Goal: Task Accomplishment & Management: Manage account settings

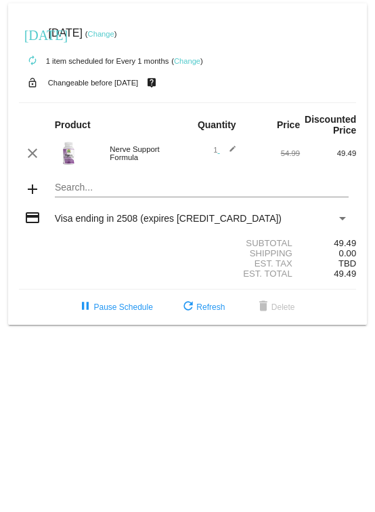
click at [184, 62] on link "Change" at bounding box center [187, 61] width 26 height 8
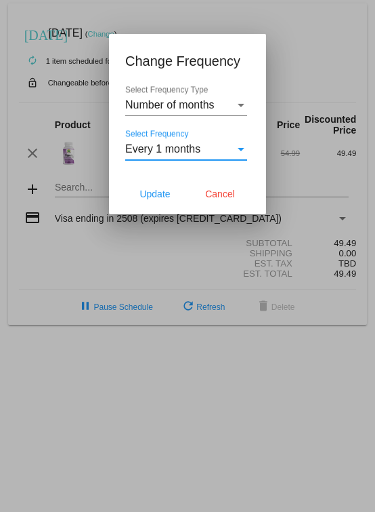
click at [240, 144] on div "Select Frequency" at bounding box center [241, 149] width 12 height 12
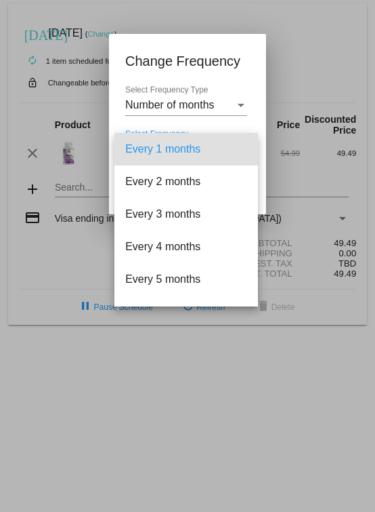
click at [236, 104] on div at bounding box center [187, 256] width 375 height 512
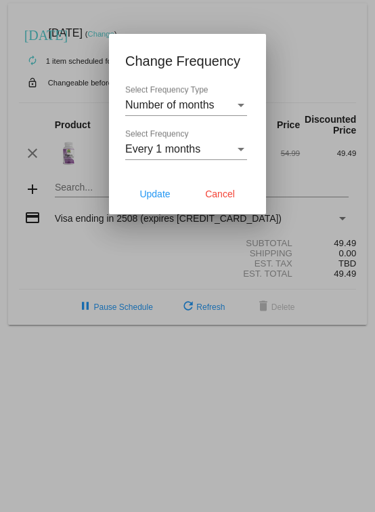
click at [239, 104] on div "Select Frequency Type" at bounding box center [241, 105] width 7 height 3
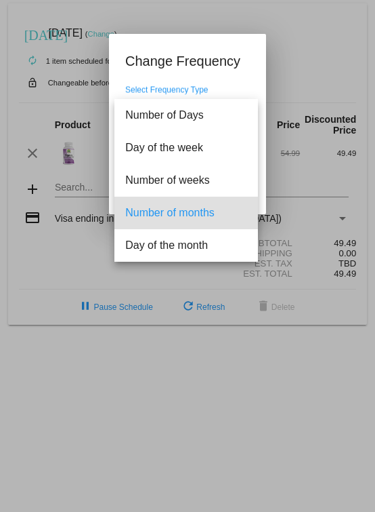
click at [305, 56] on div at bounding box center [187, 256] width 375 height 512
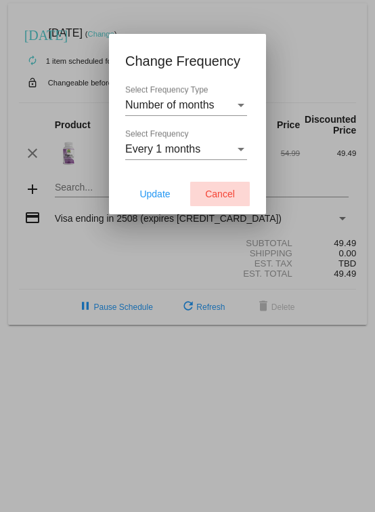
click at [234, 191] on span "Cancel" at bounding box center [220, 193] width 30 height 11
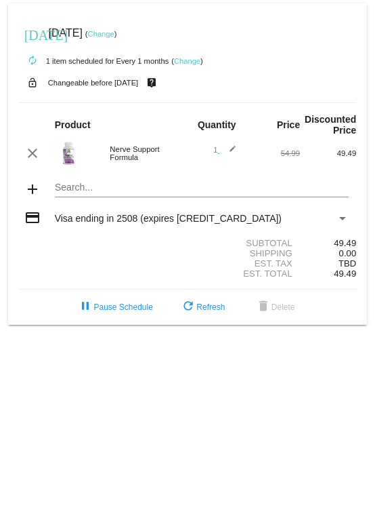
click at [343, 219] on div "Payment Method" at bounding box center [342, 218] width 7 height 3
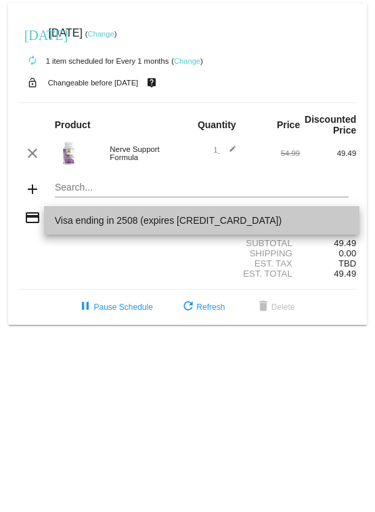
click at [133, 218] on span "Visa ending in 2508 (expires [CREDIT_CARD_DATA])" at bounding box center [202, 220] width 295 height 28
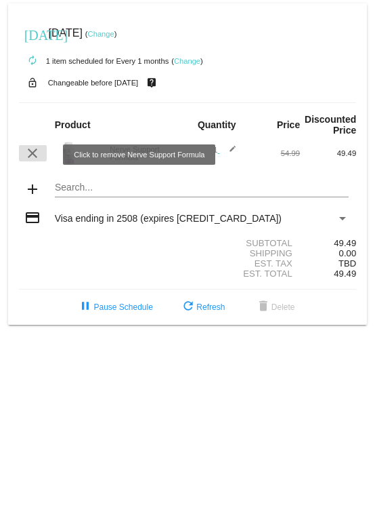
click at [33, 158] on mat-icon "clear" at bounding box center [32, 153] width 16 height 16
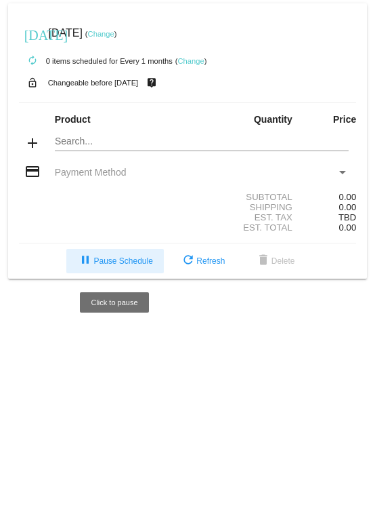
click at [90, 264] on mat-icon "pause" at bounding box center [85, 261] width 16 height 16
